Goal: Task Accomplishment & Management: Use online tool/utility

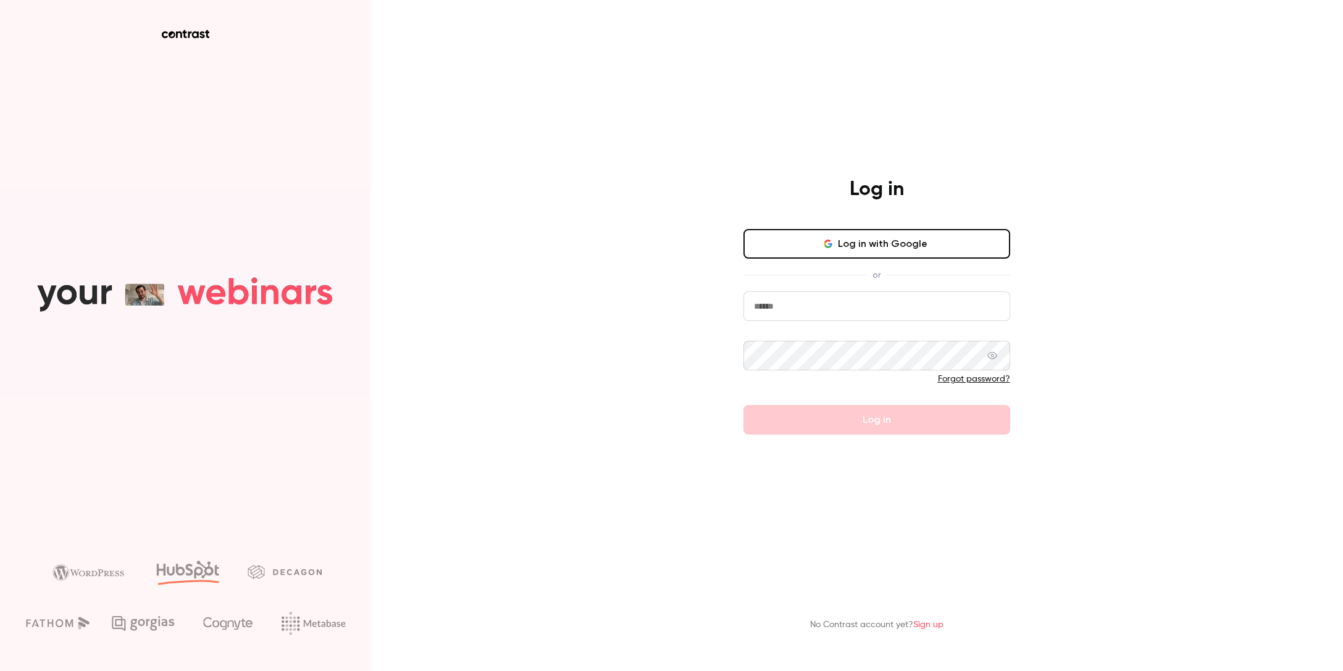
click at [846, 235] on button "Log in with Google" at bounding box center [876, 244] width 267 height 30
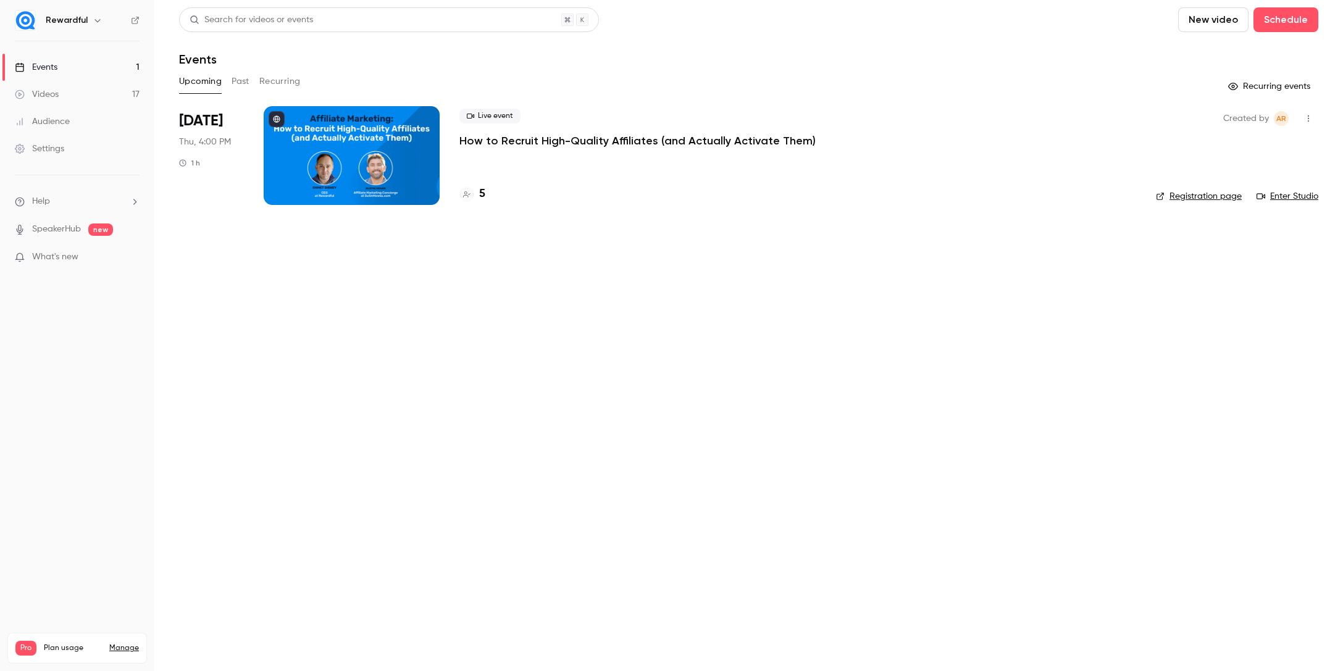
click at [482, 190] on h4 "5" at bounding box center [482, 194] width 6 height 17
click at [1220, 201] on link "Registration page" at bounding box center [1199, 196] width 86 height 12
click at [287, 165] on div at bounding box center [352, 155] width 176 height 99
click at [1306, 194] on link "Enter Studio" at bounding box center [1287, 196] width 62 height 12
click at [373, 151] on div at bounding box center [352, 155] width 176 height 99
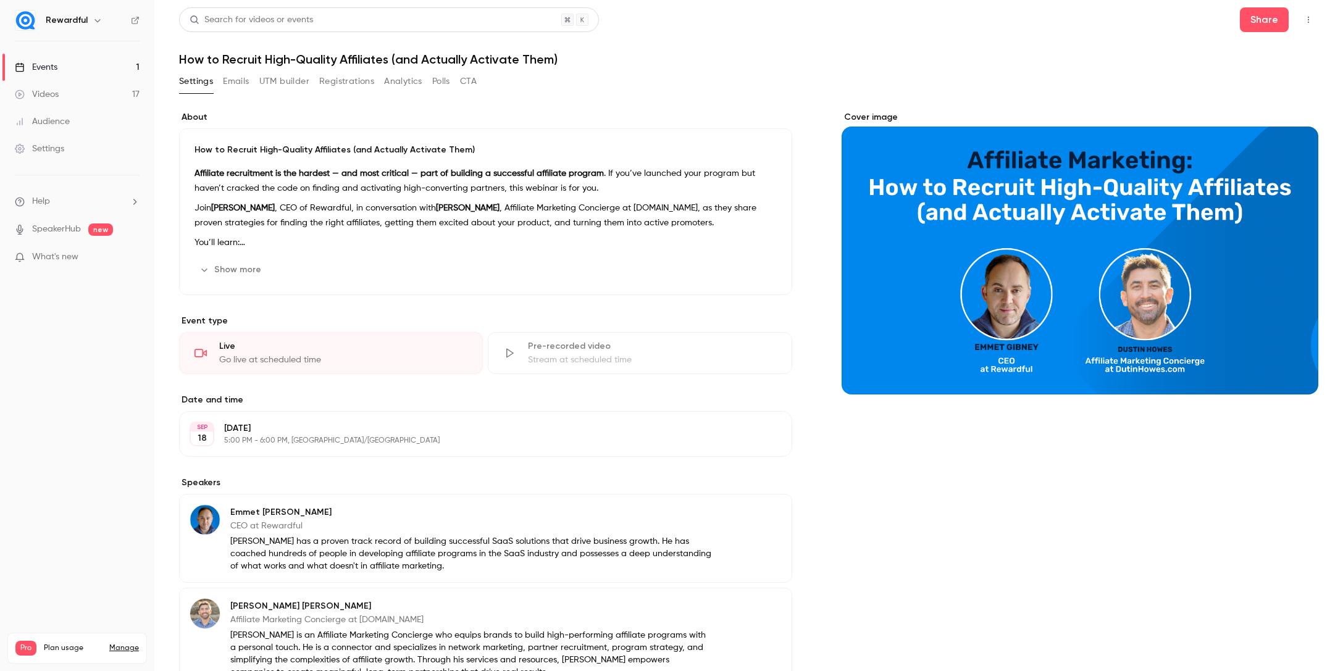
click at [299, 79] on button "UTM builder" at bounding box center [284, 82] width 50 height 20
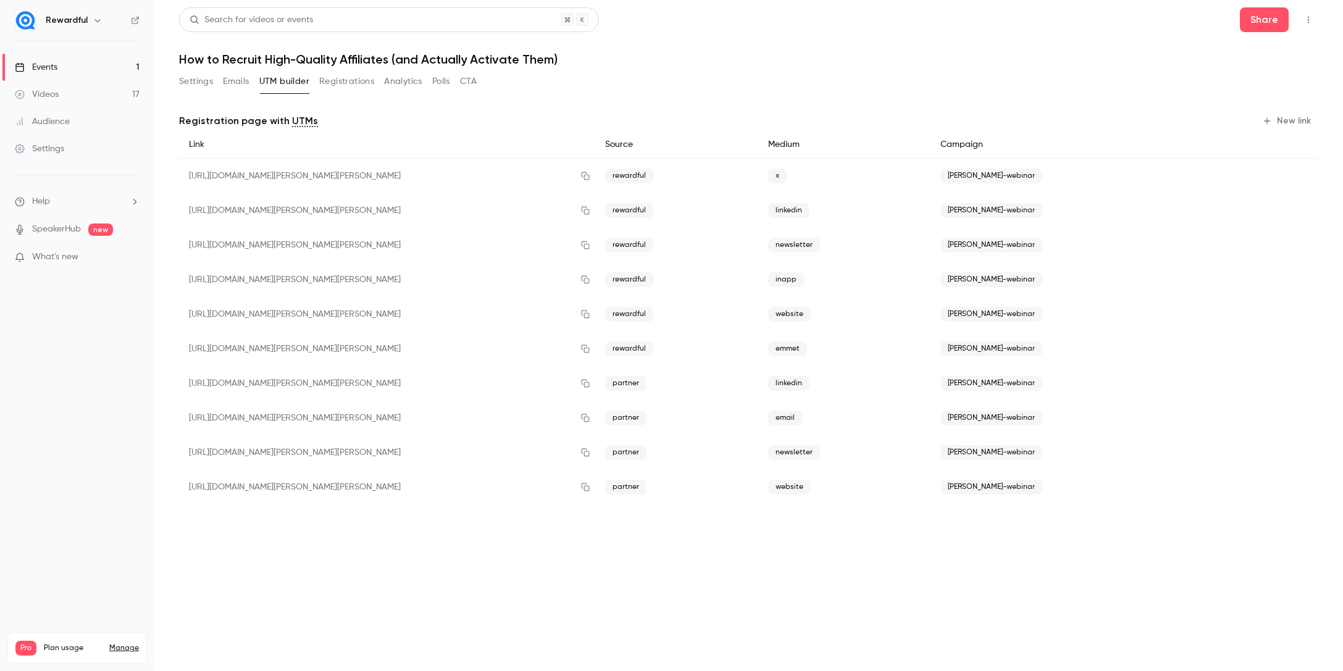
click at [1024, 487] on span "[PERSON_NAME]-webinar" at bounding box center [991, 487] width 102 height 15
copy div "[PERSON_NAME]-webinar"
click at [39, 65] on div "Events" at bounding box center [36, 67] width 43 height 12
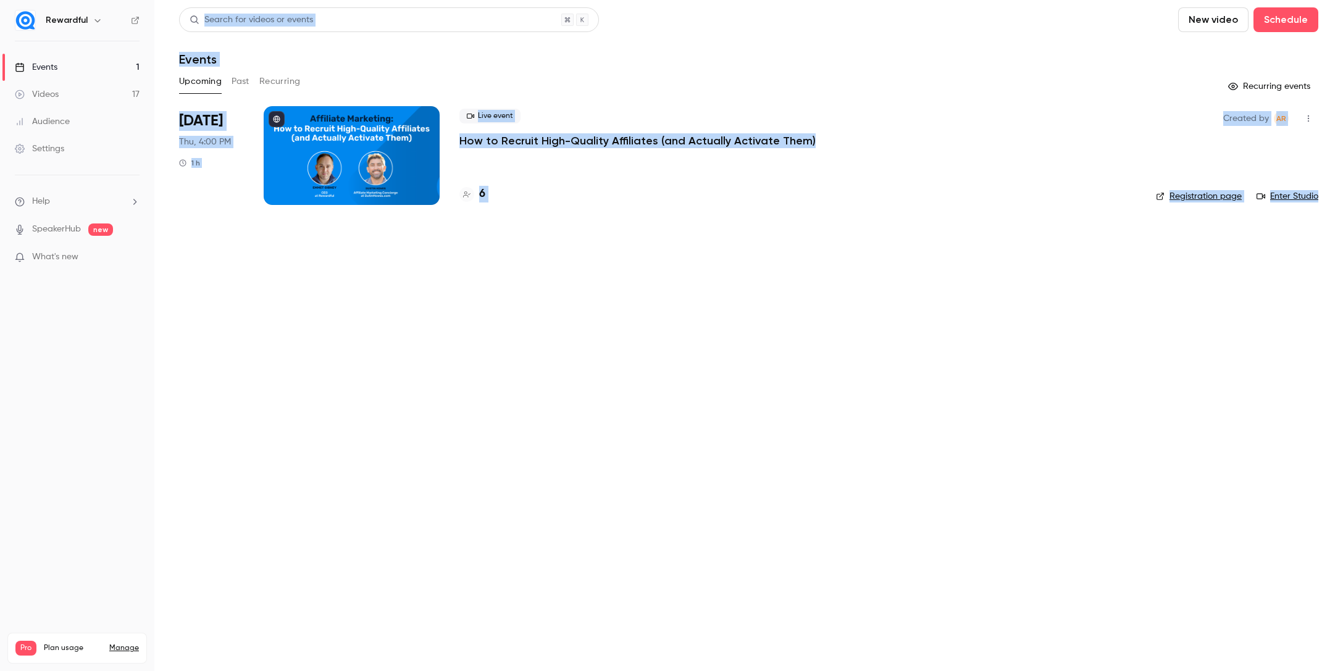
click at [344, 174] on div at bounding box center [352, 155] width 176 height 99
click at [1201, 196] on link "Registration page" at bounding box center [1199, 196] width 86 height 12
click at [1299, 222] on main "Search for videos or events New video Schedule Events Upcoming Past Recurring R…" at bounding box center [748, 335] width 1189 height 671
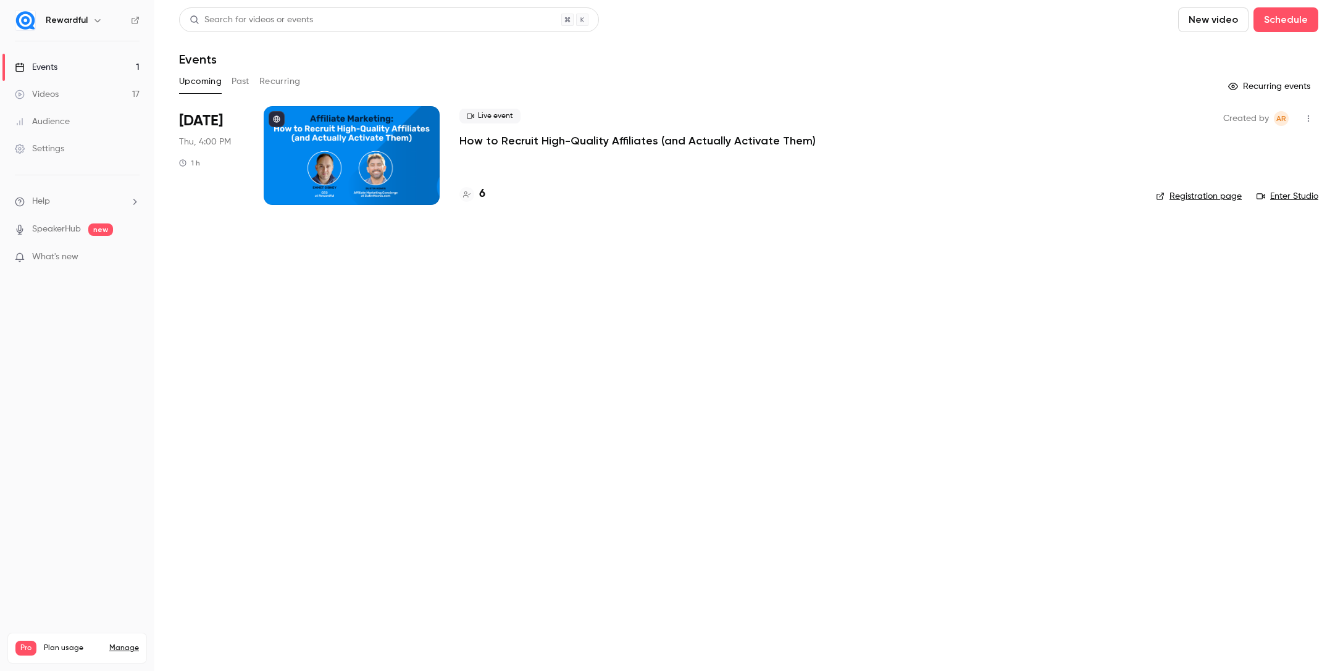
click at [1293, 197] on link "Enter Studio" at bounding box center [1287, 196] width 62 height 12
